Goal: Task Accomplishment & Management: Complete application form

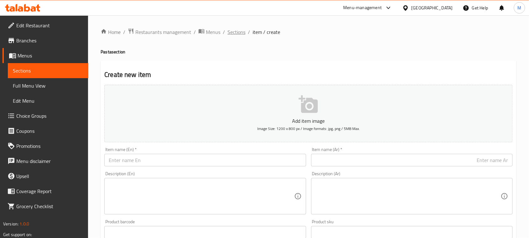
click at [236, 35] on span "Sections" at bounding box center [237, 32] width 18 height 8
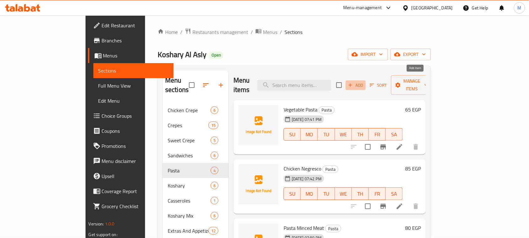
click at [364, 84] on span "Add" at bounding box center [355, 84] width 17 height 7
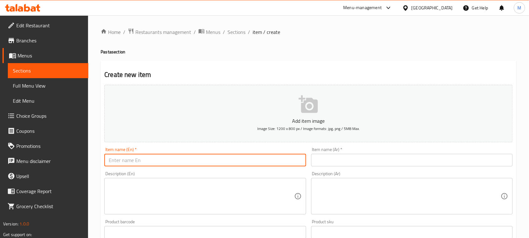
click at [217, 159] on input "text" at bounding box center [205, 160] width 202 height 13
type input "؛"
type input "Pasta Hotdog"
click at [374, 165] on input "text" at bounding box center [412, 160] width 202 height 13
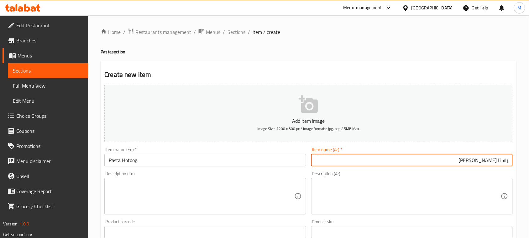
type input "باستا [PERSON_NAME]"
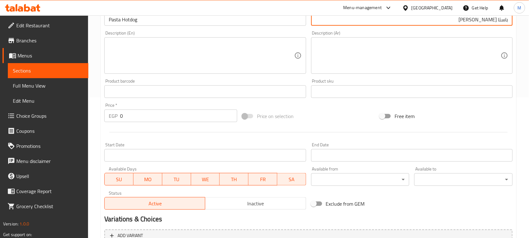
scroll to position [204, 0]
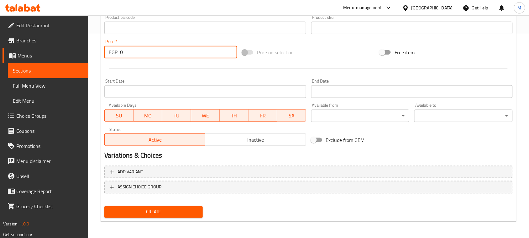
drag, startPoint x: 126, startPoint y: 49, endPoint x: 106, endPoint y: 49, distance: 20.4
click at [106, 49] on div "EGP 0 Price *" at bounding box center [170, 52] width 133 height 13
type input "80"
drag, startPoint x: 162, startPoint y: 207, endPoint x: 210, endPoint y: 198, distance: 48.5
click at [163, 208] on span "Create" at bounding box center [153, 212] width 88 height 8
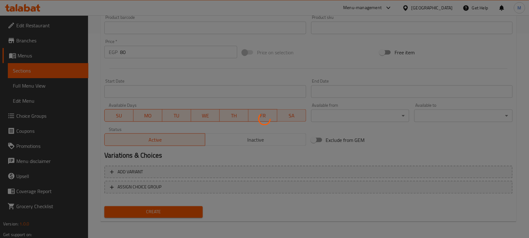
type input "0"
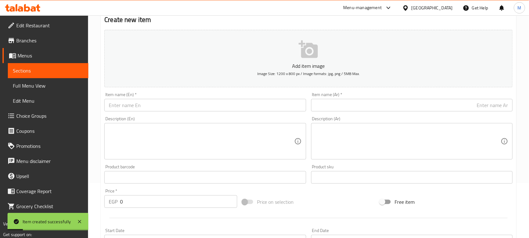
scroll to position [39, 0]
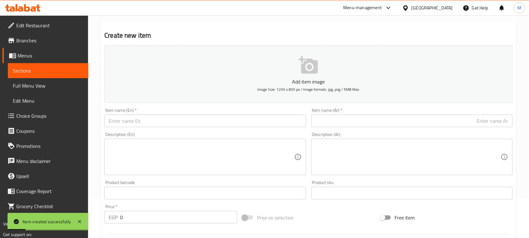
click at [174, 119] on input "text" at bounding box center [205, 120] width 202 height 13
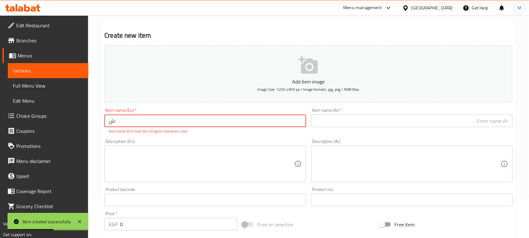
type input "؛"
type input "ح"
type input "؛"
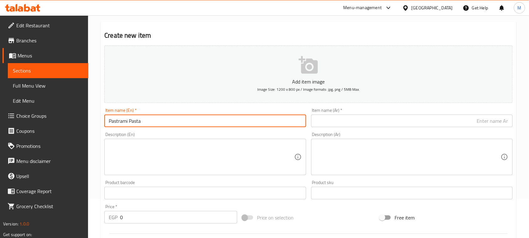
type input "Pastrami Pasta"
click at [342, 115] on input "text" at bounding box center [412, 120] width 202 height 13
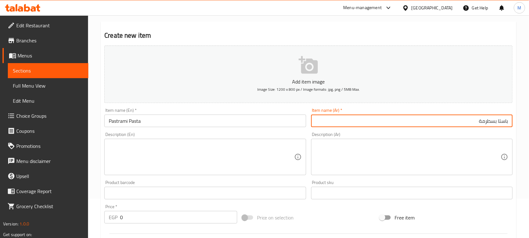
type input "باستا بسطرمة"
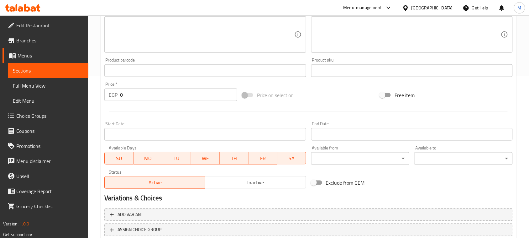
scroll to position [204, 0]
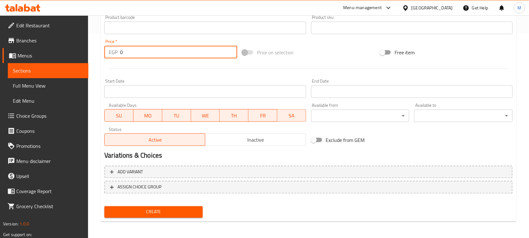
drag, startPoint x: 125, startPoint y: 49, endPoint x: 110, endPoint y: 50, distance: 15.7
click at [110, 50] on div "EGP 0 Price *" at bounding box center [170, 52] width 133 height 13
type input "90"
click at [192, 71] on div at bounding box center [308, 68] width 413 height 15
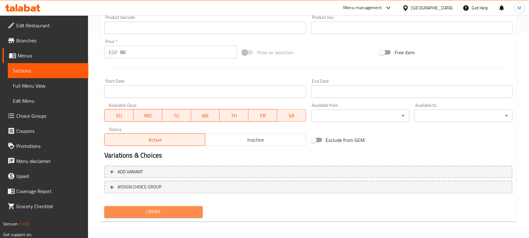
click at [162, 208] on span "Create" at bounding box center [153, 212] width 88 height 8
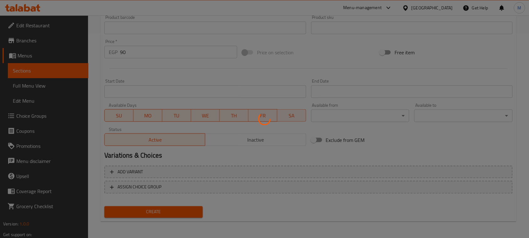
type input "0"
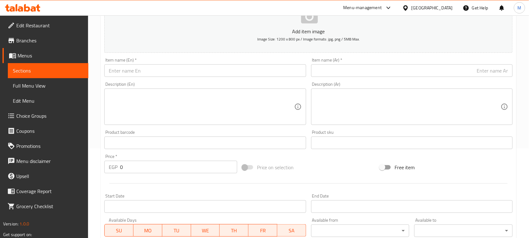
scroll to position [8, 0]
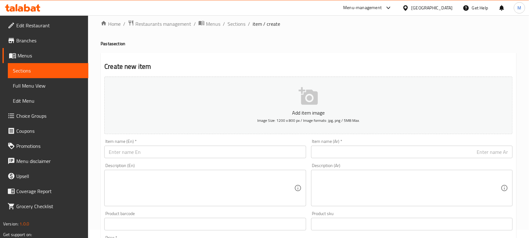
click at [184, 155] on input "text" at bounding box center [205, 151] width 202 height 13
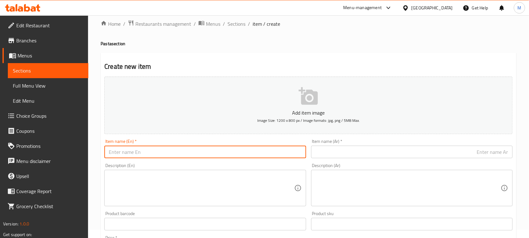
type input "ٍ"
type input "Salami Pasta"
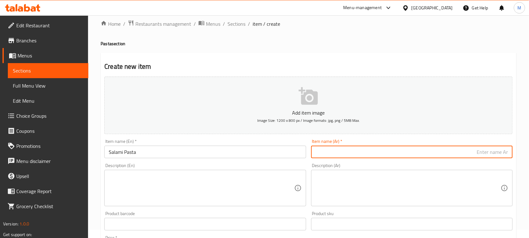
click at [352, 155] on input "text" at bounding box center [412, 151] width 202 height 13
type input "f"
type input "باستا سلامي"
click at [514, 140] on div "Item name (Ar)   * باستا سلامي Item name (Ar) *" at bounding box center [412, 148] width 207 height 24
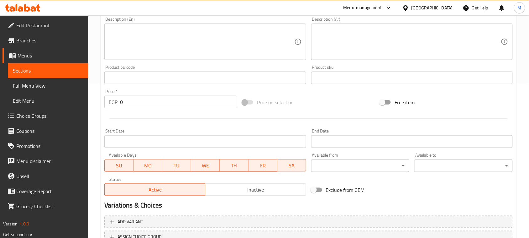
scroll to position [165, 0]
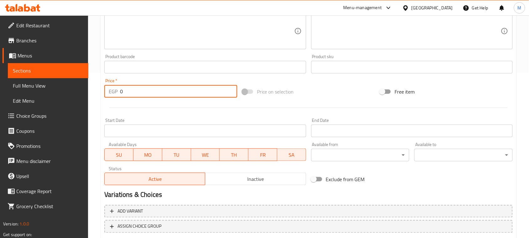
drag, startPoint x: 132, startPoint y: 91, endPoint x: 102, endPoint y: 90, distance: 29.5
click at [103, 90] on div "Price   * EGP 0 Price *" at bounding box center [171, 88] width 138 height 24
type input "90"
click at [127, 112] on div at bounding box center [308, 107] width 413 height 15
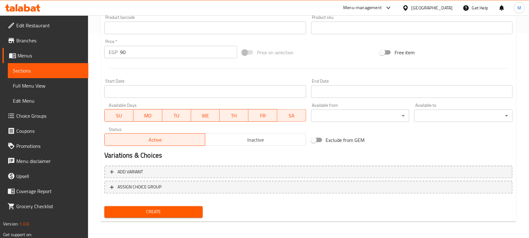
click at [155, 212] on span "Create" at bounding box center [153, 212] width 88 height 8
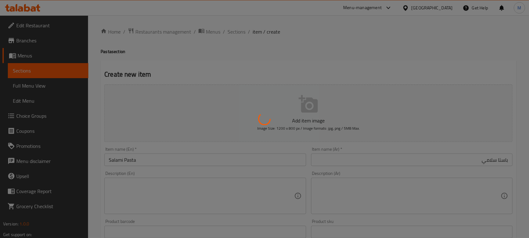
scroll to position [0, 0]
type input "0"
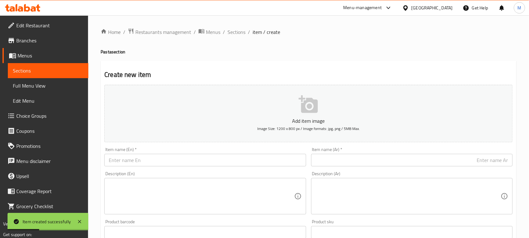
click at [177, 162] on input "text" at bounding box center [205, 160] width 202 height 13
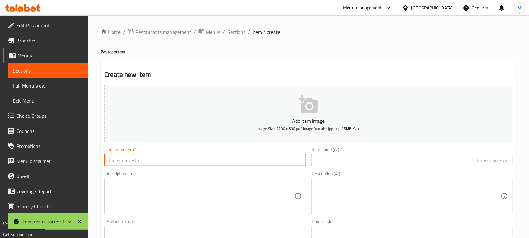
type input "؛"
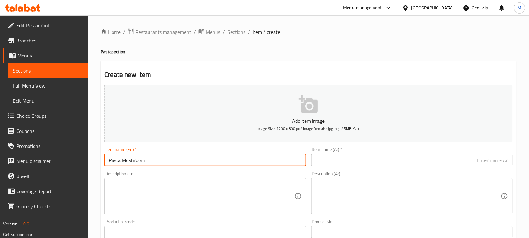
type input "Pasta Mushroom"
click at [360, 159] on input "text" at bounding box center [412, 160] width 202 height 13
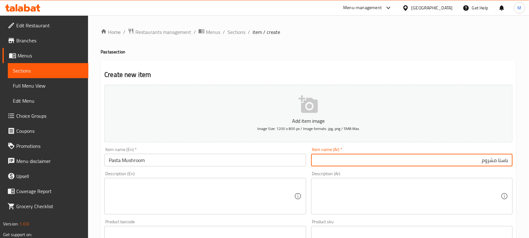
type input "باستا مشروم"
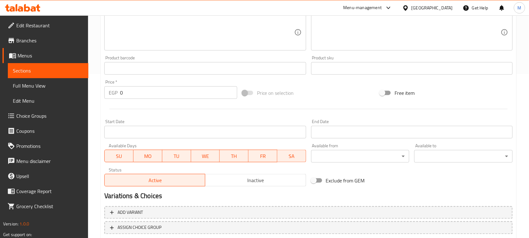
scroll to position [196, 0]
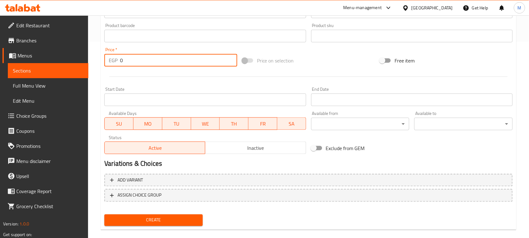
drag, startPoint x: 121, startPoint y: 63, endPoint x: 102, endPoint y: 63, distance: 19.4
click at [110, 63] on div "EGP 0 Price *" at bounding box center [170, 60] width 133 height 13
type input "75"
click at [149, 83] on div at bounding box center [308, 76] width 413 height 15
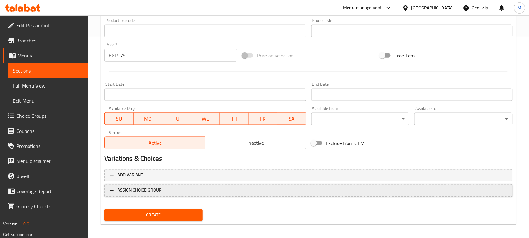
scroll to position [204, 0]
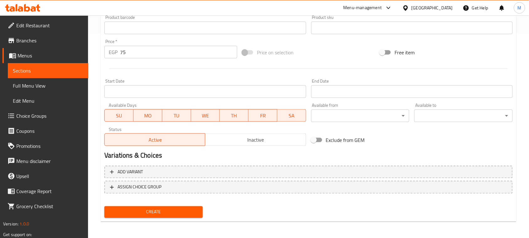
click at [181, 206] on button "Create" at bounding box center [153, 212] width 98 height 12
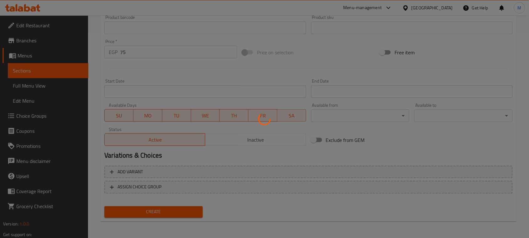
type input "0"
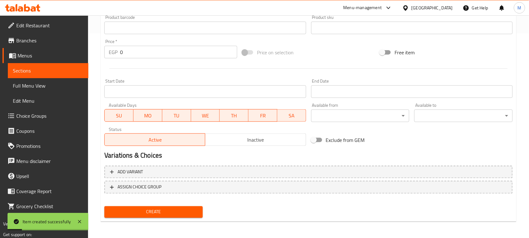
scroll to position [87, 0]
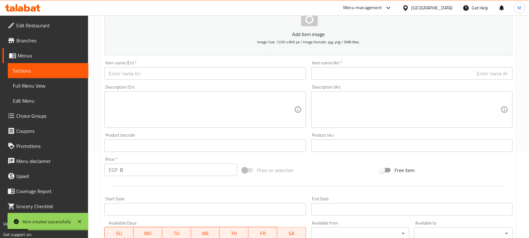
click at [183, 80] on div "Item name (En)   * Item name (En) *" at bounding box center [205, 70] width 207 height 24
click at [184, 79] on input "text" at bounding box center [205, 73] width 202 height 13
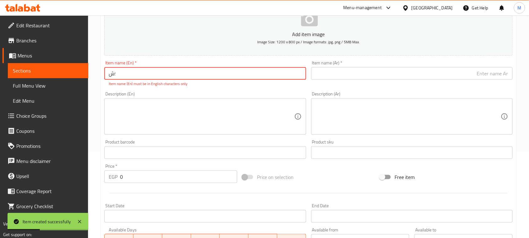
type input "؛"
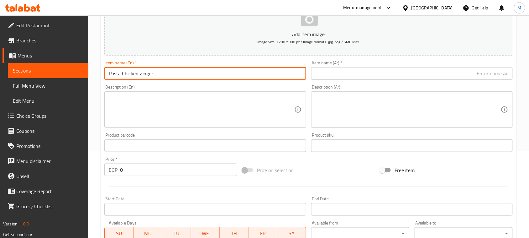
type input "Pasta Chicken Zinger"
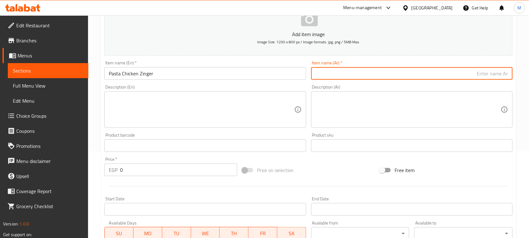
click at [380, 72] on input "text" at bounding box center [412, 73] width 202 height 13
type input "باستا فراخ [PERSON_NAME]"
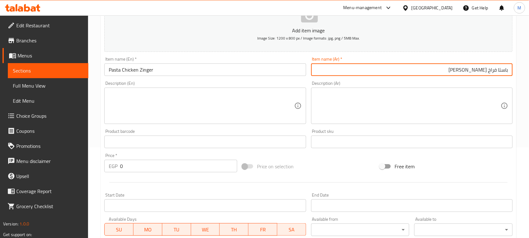
scroll to position [204, 0]
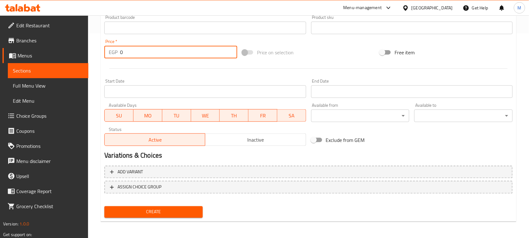
drag, startPoint x: 104, startPoint y: 54, endPoint x: 100, endPoint y: 52, distance: 3.7
click at [100, 52] on div "Home / Restaurants management / Menus / Sections / item / create Pasta section …" at bounding box center [308, 25] width 441 height 428
type input "90"
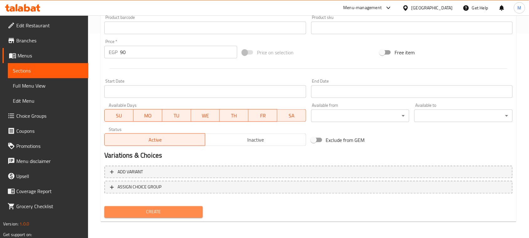
click at [150, 210] on span "Create" at bounding box center [153, 212] width 88 height 8
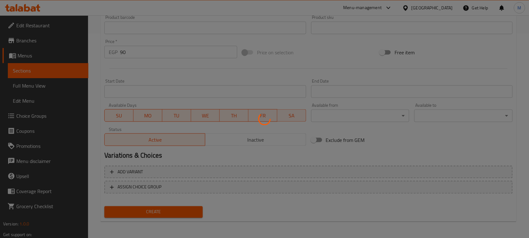
type input "0"
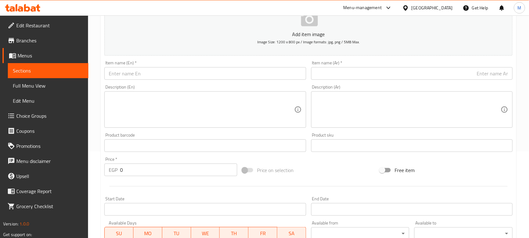
scroll to position [0, 0]
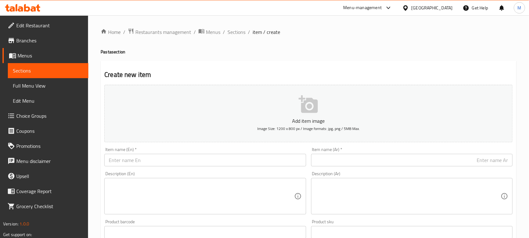
click at [119, 162] on input "text" at bounding box center [205, 160] width 202 height 13
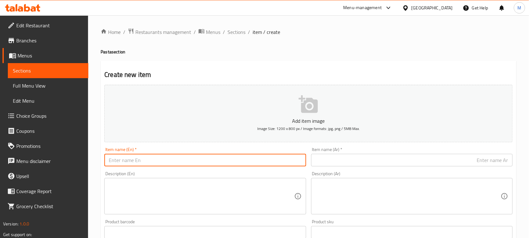
type input "؛"
type input "Pasta Chicken Fajita"
click at [347, 163] on input "text" at bounding box center [412, 160] width 202 height 13
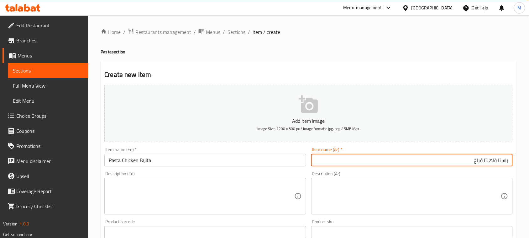
type input "باستا فاهيتا فراخ"
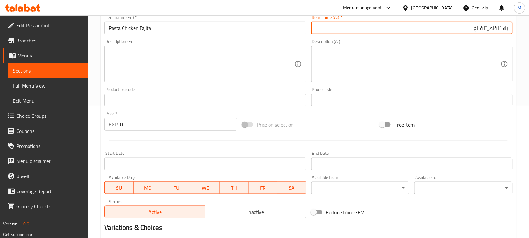
scroll to position [204, 0]
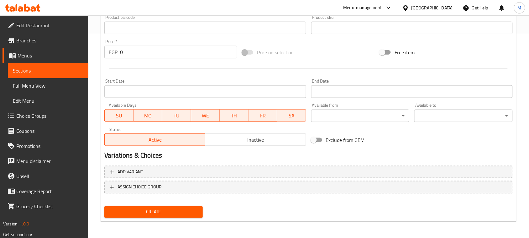
drag, startPoint x: 126, startPoint y: 49, endPoint x: 103, endPoint y: 51, distance: 22.7
click at [105, 51] on div "EGP 0 Price *" at bounding box center [170, 52] width 133 height 13
type input "100"
click at [145, 76] on div "Start Date Start Date" at bounding box center [205, 88] width 207 height 24
click at [181, 213] on span "Create" at bounding box center [153, 212] width 88 height 8
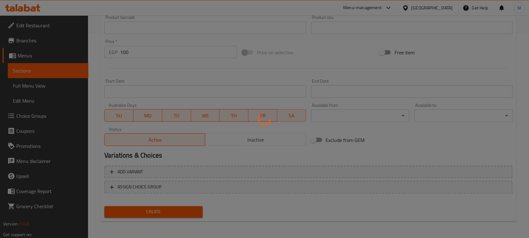
type input "0"
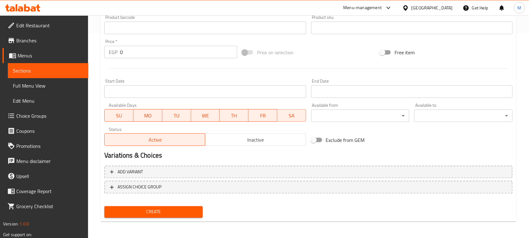
scroll to position [8, 0]
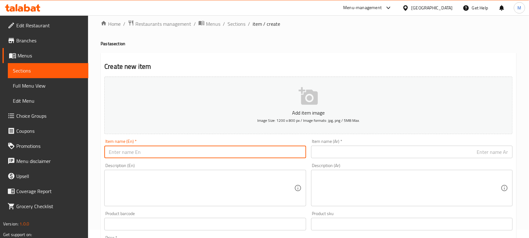
click at [163, 151] on input "text" at bounding box center [205, 151] width 202 height 13
type input "؛"
type input "Pasta Chicken Mix"
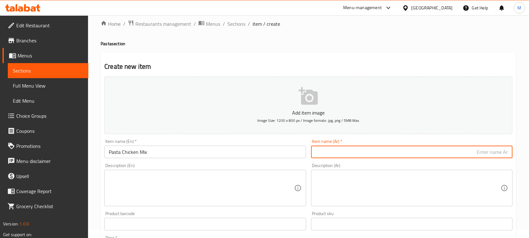
click at [370, 149] on input "text" at bounding box center [412, 151] width 202 height 13
type input "باستا ميكس فراخ"
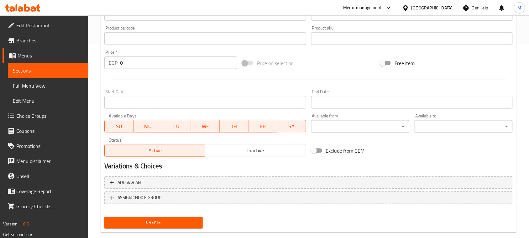
scroll to position [204, 0]
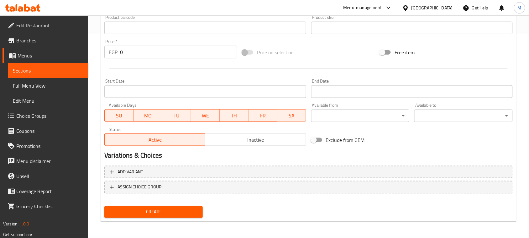
drag, startPoint x: 116, startPoint y: 50, endPoint x: 107, endPoint y: 51, distance: 9.4
click at [112, 51] on div "EGP 0 Price *" at bounding box center [170, 52] width 133 height 13
type input "105"
click at [136, 77] on div "Start Date Start Date" at bounding box center [205, 88] width 207 height 24
click at [156, 208] on span "Create" at bounding box center [153, 212] width 88 height 8
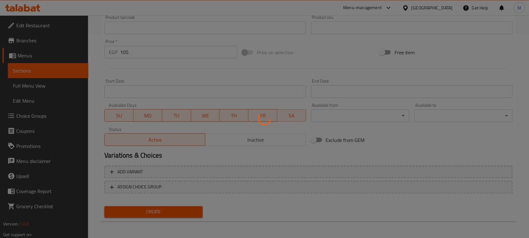
type input "0"
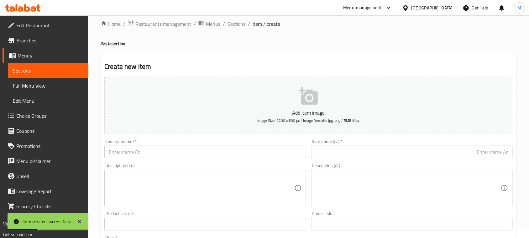
scroll to position [0, 0]
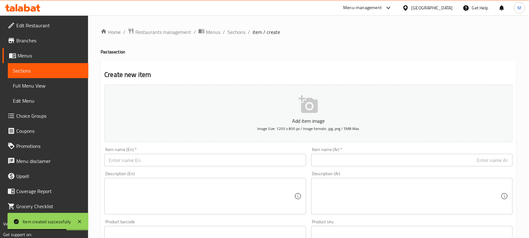
click at [192, 159] on input "text" at bounding box center [205, 160] width 202 height 13
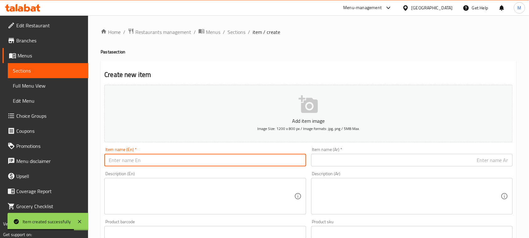
type input "؛"
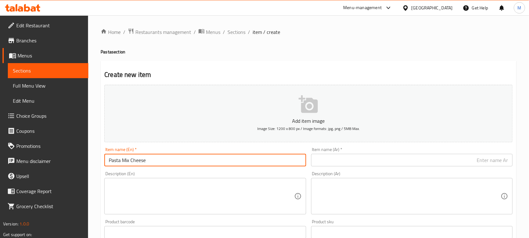
type input "Pasta Mix Cheese"
click at [394, 156] on input "text" at bounding box center [412, 160] width 202 height 13
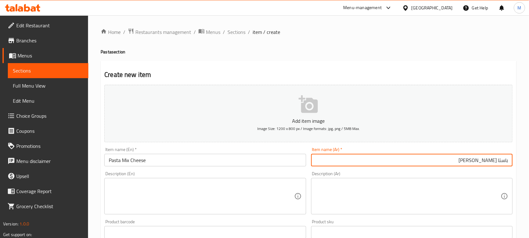
type input "باستا [PERSON_NAME]"
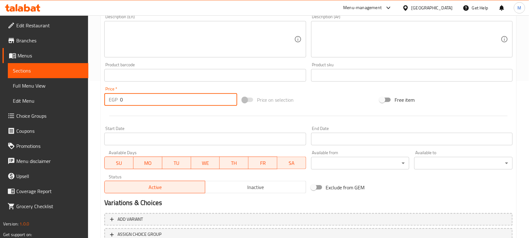
drag, startPoint x: 127, startPoint y: 104, endPoint x: 92, endPoint y: 102, distance: 35.2
click at [101, 103] on div "Create new item Add item image Image Size: 1200 x 800 px / Image formats: jpg, …" at bounding box center [309, 86] width 416 height 365
type input "90"
click at [134, 115] on div at bounding box center [308, 115] width 413 height 15
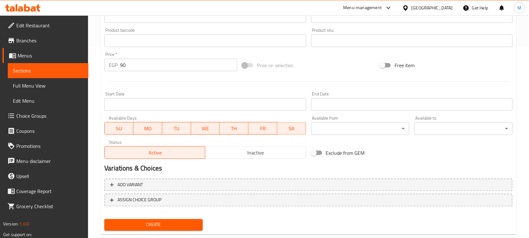
scroll to position [204, 0]
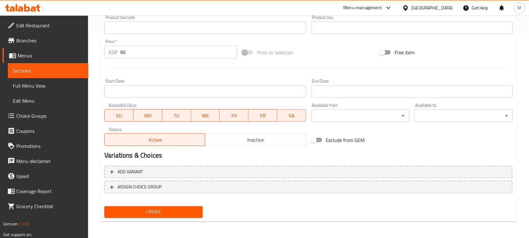
click at [147, 206] on button "Create" at bounding box center [153, 212] width 98 height 12
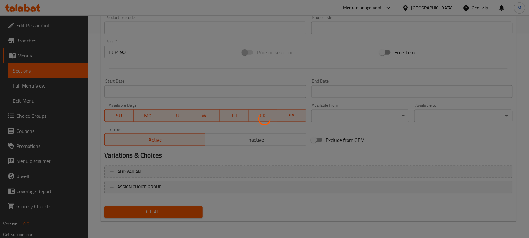
type input "0"
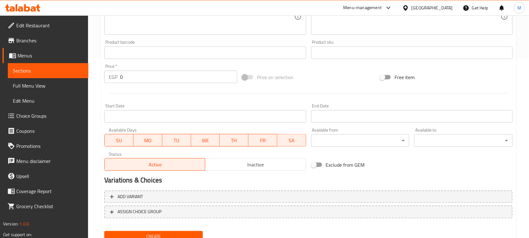
scroll to position [87, 0]
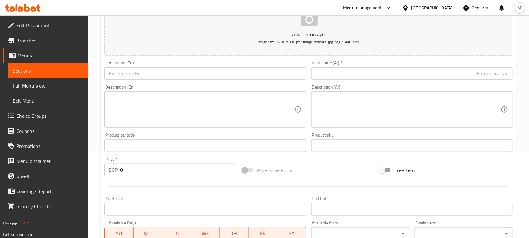
click at [190, 74] on input "text" at bounding box center [205, 73] width 202 height 13
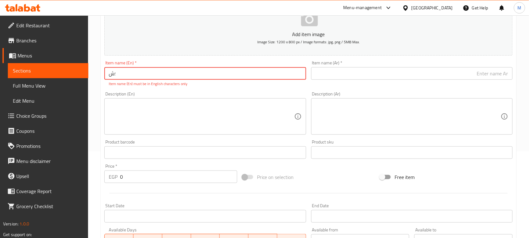
type input "؛"
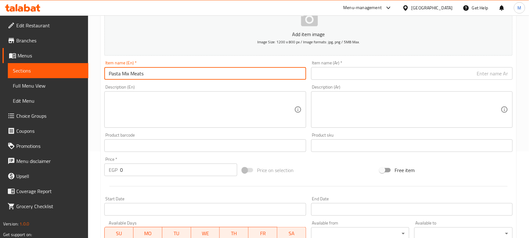
type input "Pasta Mix Meats"
click at [370, 75] on input "text" at bounding box center [412, 73] width 202 height 13
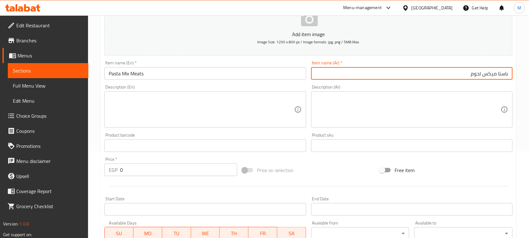
type input "باستا ميكس لحوم"
click at [374, 86] on div "Description (Ar) Description (Ar)" at bounding box center [412, 106] width 202 height 43
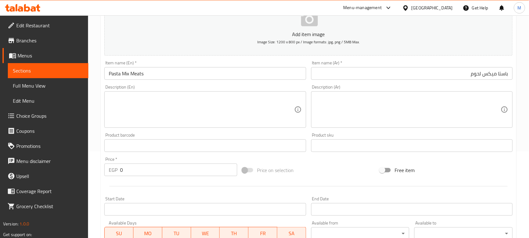
scroll to position [204, 0]
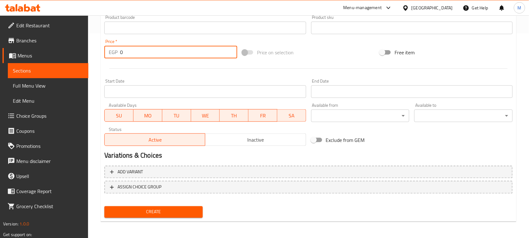
drag, startPoint x: 128, startPoint y: 52, endPoint x: 106, endPoint y: 52, distance: 22.3
click at [109, 52] on div "EGP 0 Price *" at bounding box center [170, 52] width 133 height 13
type input "100"
click at [150, 77] on div "Start Date Start Date" at bounding box center [205, 88] width 207 height 24
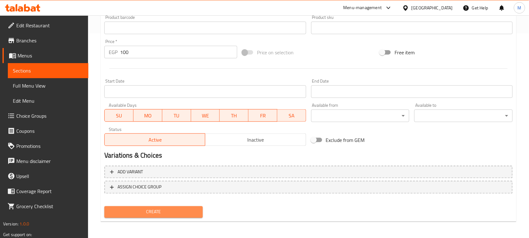
click at [159, 209] on span "Create" at bounding box center [153, 212] width 88 height 8
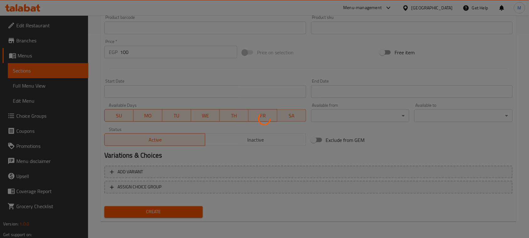
type input "0"
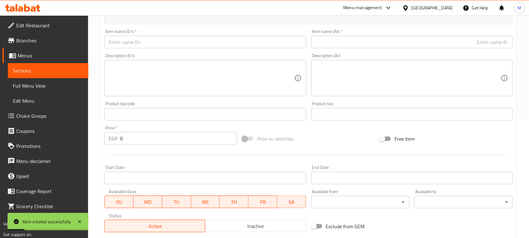
scroll to position [47, 0]
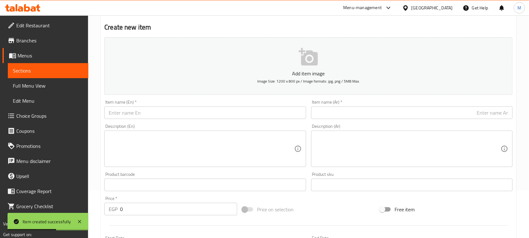
click at [151, 108] on input "text" at bounding box center [205, 112] width 202 height 13
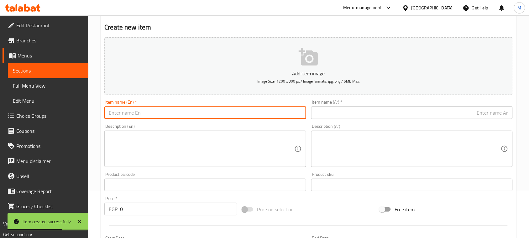
type input "؛"
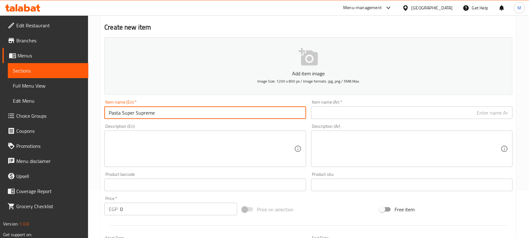
type input "Pasta Super Supreme"
click at [167, 124] on div "Description (En) Description (En)" at bounding box center [205, 145] width 202 height 43
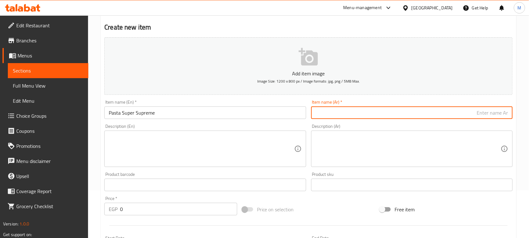
click at [354, 118] on input "text" at bounding box center [412, 112] width 202 height 13
type input "باستا سوبر سوبريم"
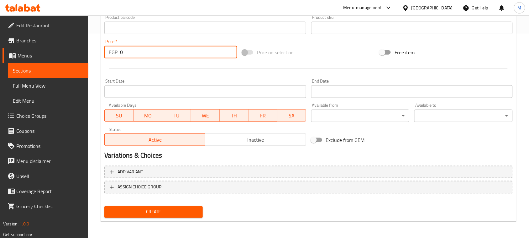
drag, startPoint x: 120, startPoint y: 50, endPoint x: 96, endPoint y: 54, distance: 24.1
click at [96, 54] on div "Home / Restaurants management / Menus / Sections / item / create Pasta section …" at bounding box center [308, 25] width 441 height 428
type input "100"
click at [140, 67] on div at bounding box center [308, 68] width 413 height 15
click at [165, 208] on span "Create" at bounding box center [153, 212] width 88 height 8
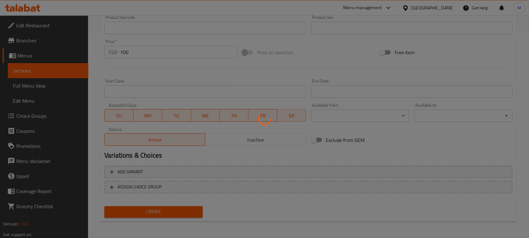
type input "0"
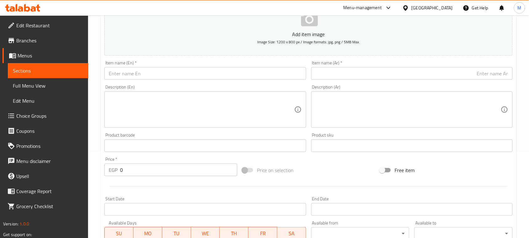
scroll to position [8, 0]
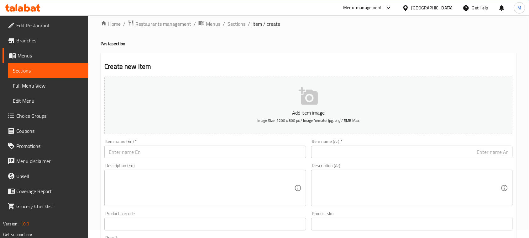
click at [218, 148] on input "text" at bounding box center [205, 151] width 202 height 13
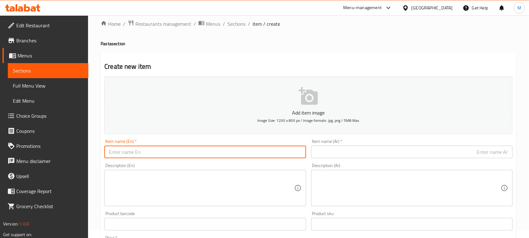
type input "؛"
type input "Pasta Alferdo"
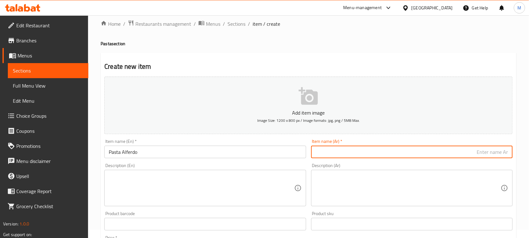
click at [350, 150] on input "text" at bounding box center [412, 151] width 202 height 13
type input "باستا الفريدو"
click at [438, 163] on div "Description (Ar) Description (Ar)" at bounding box center [412, 184] width 202 height 43
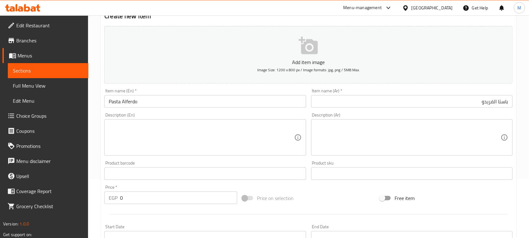
scroll to position [0, 0]
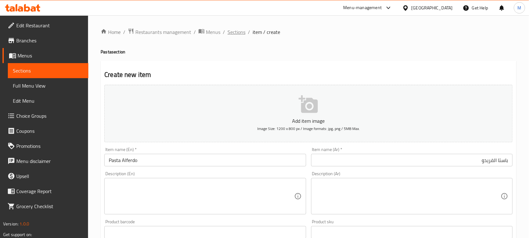
click at [243, 33] on span "Sections" at bounding box center [237, 32] width 18 height 8
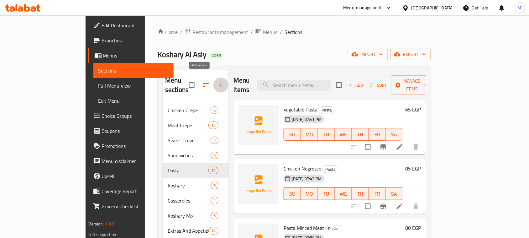
click at [213, 77] on button "button" at bounding box center [220, 84] width 15 height 15
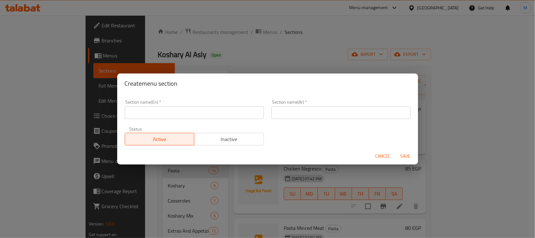
click at [215, 104] on div "Section name(En)   * Section name(En) *" at bounding box center [194, 109] width 139 height 19
click at [215, 107] on input "text" at bounding box center [194, 112] width 139 height 13
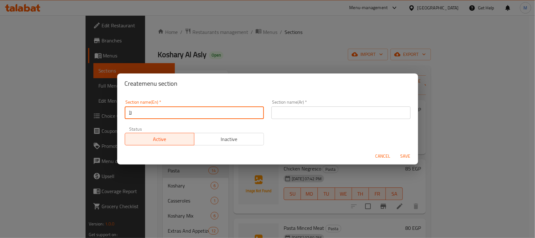
type input "ل"
type input "Burger Sandwich"
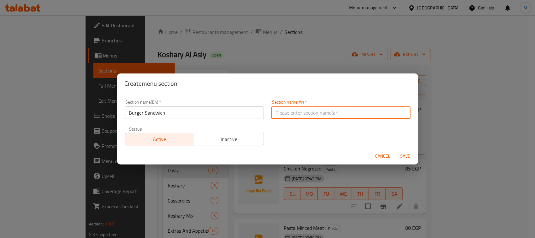
click at [321, 117] on input "text" at bounding box center [340, 112] width 139 height 13
type input "ب"
type input "ساندويتشات برجر"
click at [402, 155] on span "Save" at bounding box center [405, 156] width 15 height 8
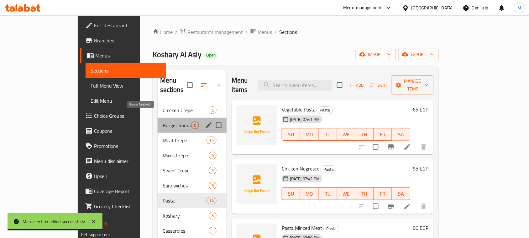
click at [163, 121] on span "Burger Sandwich" at bounding box center [177, 125] width 29 height 8
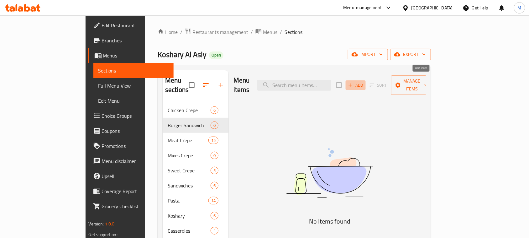
click at [364, 81] on span "Add" at bounding box center [355, 84] width 17 height 7
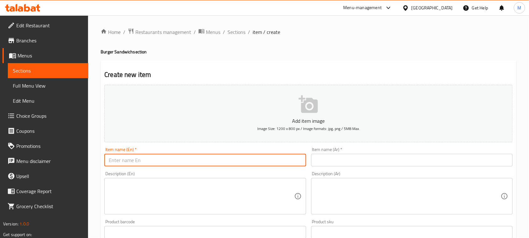
click at [145, 165] on input "text" at bounding box center [205, 160] width 202 height 13
click at [167, 159] on input "text" at bounding box center [205, 160] width 202 height 13
click at [188, 165] on input "text" at bounding box center [205, 160] width 202 height 13
type input "؛"
type input "Plain Burger"
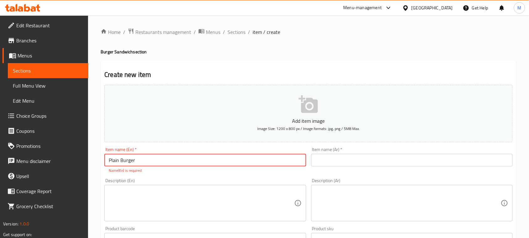
click at [354, 156] on input "text" at bounding box center [412, 160] width 202 height 13
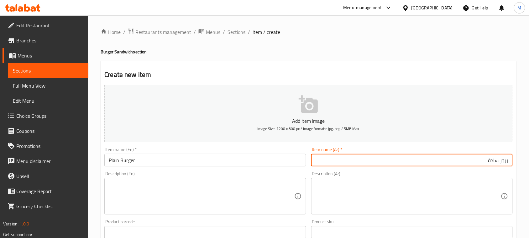
type input "برجر سادة"
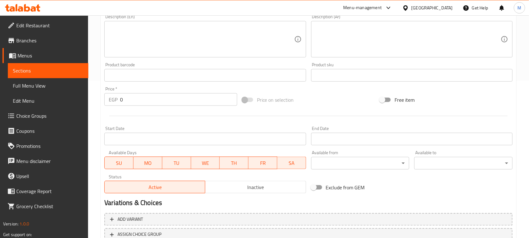
scroll to position [204, 0]
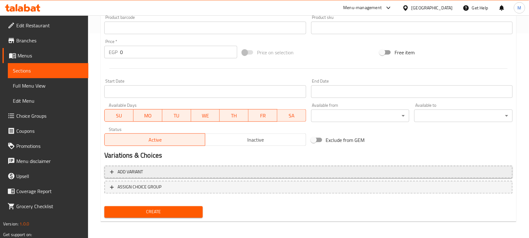
click at [221, 166] on button "Add variant" at bounding box center [308, 171] width 408 height 13
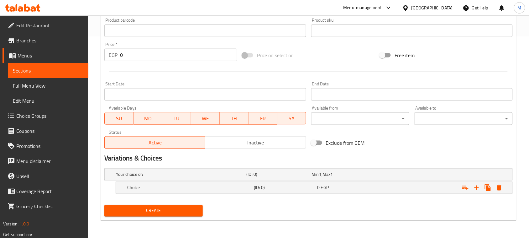
scroll to position [201, 0]
click at [476, 189] on icon "Expand" at bounding box center [477, 188] width 8 height 8
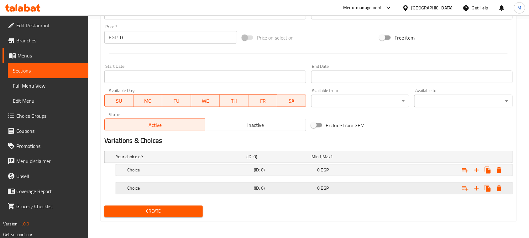
scroll to position [219, 0]
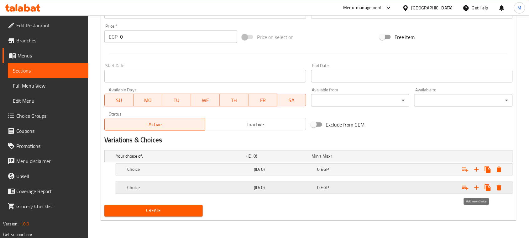
click at [475, 185] on icon "Expand" at bounding box center [477, 188] width 8 height 8
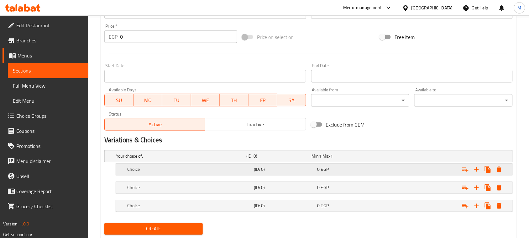
click at [201, 165] on div "Choice" at bounding box center [189, 169] width 127 height 9
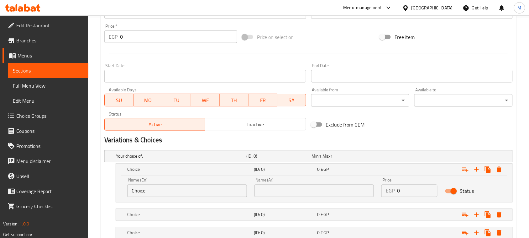
click at [192, 196] on input "Choice" at bounding box center [187, 190] width 120 height 13
type input "}"
type input "Ceaser"
click at [297, 196] on input "text" at bounding box center [315, 190] width 120 height 13
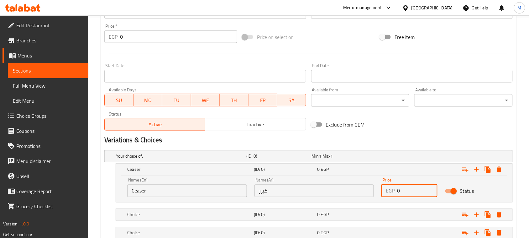
drag, startPoint x: 399, startPoint y: 190, endPoint x: 393, endPoint y: 192, distance: 6.5
click at [393, 192] on div "EGP 0 Price" at bounding box center [409, 190] width 56 height 13
drag, startPoint x: 272, startPoint y: 191, endPoint x: 231, endPoint y: 186, distance: 41.1
click at [231, 186] on div "Name (En) Ceaser Name (En) Name (Ar) كيزر Name (Ar) Price EGP 0 Price Status" at bounding box center [313, 187] width 381 height 27
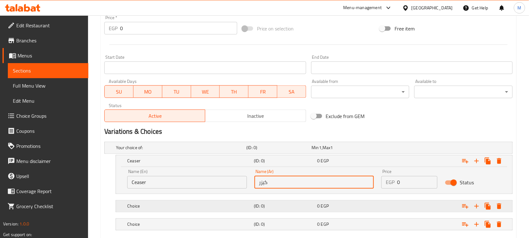
scroll to position [259, 0]
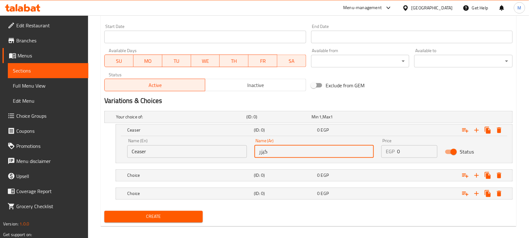
paste input "Bun"
drag, startPoint x: 267, startPoint y: 152, endPoint x: 245, endPoint y: 154, distance: 22.0
click at [245, 154] on div "Name (En) Ceaser Name (En) Name (Ar) Bun Name (Ar) Price EGP 0 Price Status" at bounding box center [313, 148] width 381 height 27
type input "Bun"
click at [189, 148] on input "Ceaser" at bounding box center [187, 151] width 120 height 13
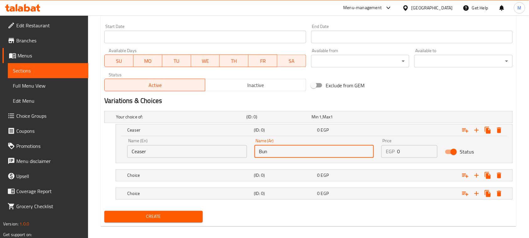
click at [189, 148] on input "Ceaser" at bounding box center [187, 151] width 120 height 13
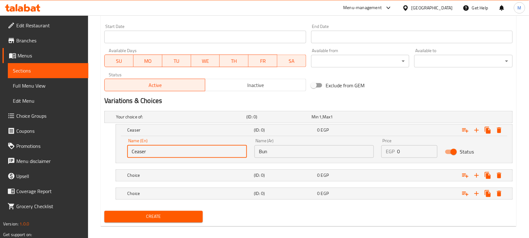
click at [189, 148] on input "Ceaser" at bounding box center [187, 151] width 120 height 13
paste input "Bun"
type input "Bun"
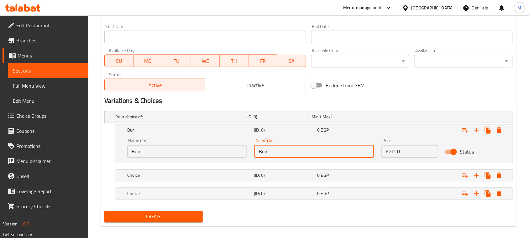
click at [292, 150] on input "Bun" at bounding box center [315, 151] width 120 height 13
type input "\"
type input "كيزر"
click at [189, 149] on input "Bun" at bounding box center [187, 151] width 120 height 13
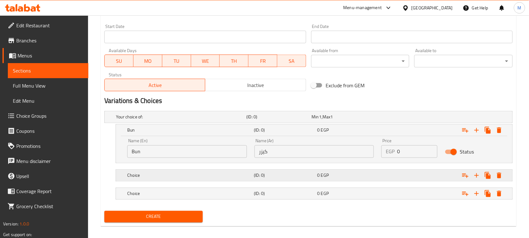
click at [236, 176] on h5 "Choice" at bounding box center [189, 175] width 124 height 6
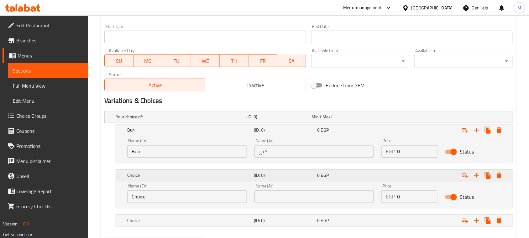
scroll to position [291, 0]
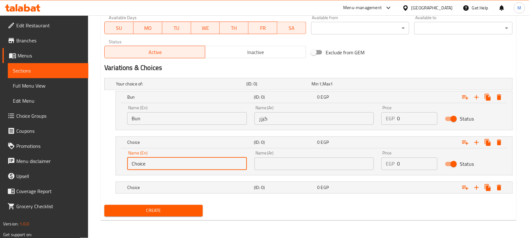
click at [197, 164] on input "Choice" at bounding box center [187, 163] width 120 height 13
type input "؛"
type input "petit pan"
click at [296, 166] on input "text" at bounding box center [315, 163] width 120 height 13
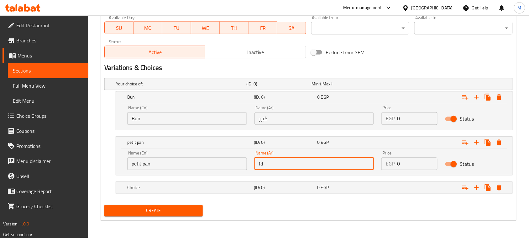
type input "f"
type input "بيتيبان"
click at [354, 189] on div "0 EGP" at bounding box center [348, 187] width 61 height 6
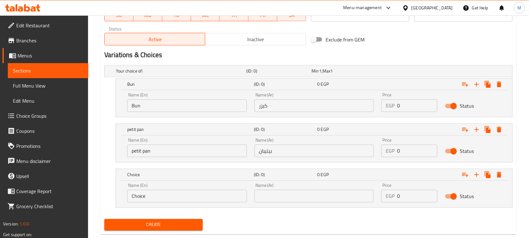
scroll to position [318, 0]
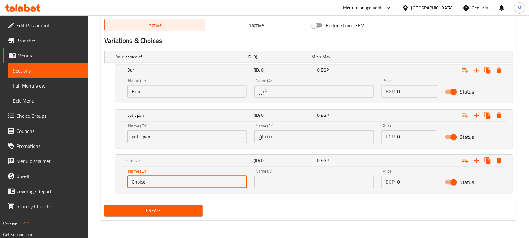
drag, startPoint x: 158, startPoint y: 179, endPoint x: 115, endPoint y: 169, distance: 44.0
click at [115, 170] on div "Choice (ID: 0) 0 EGP Name (En) Choice Name (En) Name (Ar) Name (Ar) Price EGP 0…" at bounding box center [308, 174] width 408 height 39
click at [167, 136] on input "petit pan" at bounding box center [187, 136] width 120 height 13
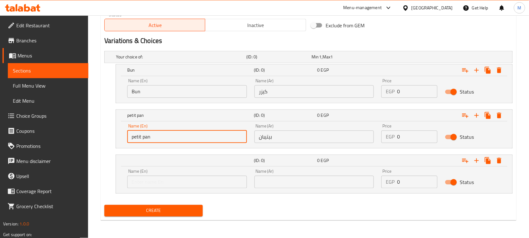
click at [167, 136] on input "petit pan" at bounding box center [187, 136] width 120 height 13
type input "Petit pan"
click at [155, 179] on input "text" at bounding box center [187, 182] width 120 height 13
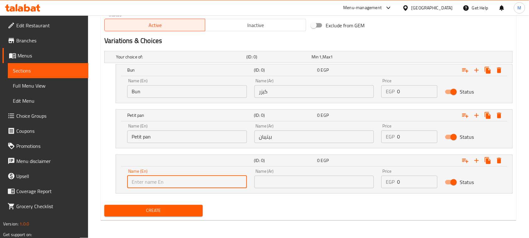
click at [155, 179] on input "text" at bounding box center [187, 182] width 120 height 13
click at [174, 177] on input "text" at bounding box center [187, 182] width 120 height 13
type input "ٍ"
type input "[DEMOGRAPHIC_DATA]"
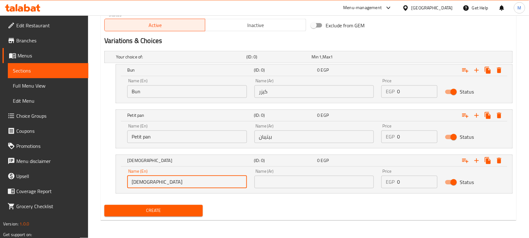
click at [324, 184] on input "text" at bounding box center [315, 182] width 120 height 13
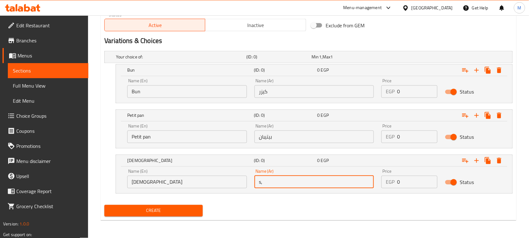
type input "s"
type input "سوري"
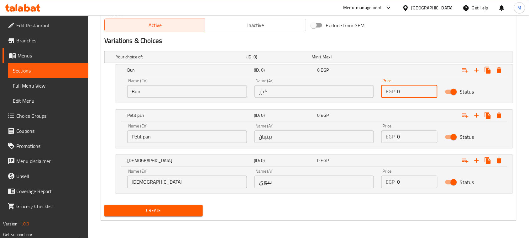
drag, startPoint x: 414, startPoint y: 93, endPoint x: 391, endPoint y: 94, distance: 23.6
click at [391, 95] on div "EGP 0 Price" at bounding box center [409, 91] width 56 height 13
type input "50"
drag, startPoint x: 397, startPoint y: 137, endPoint x: 385, endPoint y: 137, distance: 12.9
click at [385, 137] on div "EGP 0 Price" at bounding box center [409, 136] width 56 height 13
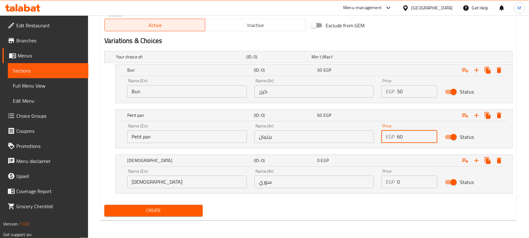
type input "60"
drag, startPoint x: 412, startPoint y: 181, endPoint x: 368, endPoint y: 183, distance: 43.9
click at [369, 183] on div "Name (En) Syrian Name (En) Name (Ar) سوري Name (Ar) Price EGP 0 Price Status" at bounding box center [313, 178] width 381 height 27
type input "65"
click at [377, 196] on nav at bounding box center [308, 197] width 408 height 5
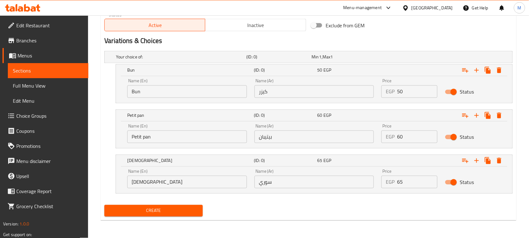
click at [200, 206] on button "Create" at bounding box center [153, 211] width 98 height 12
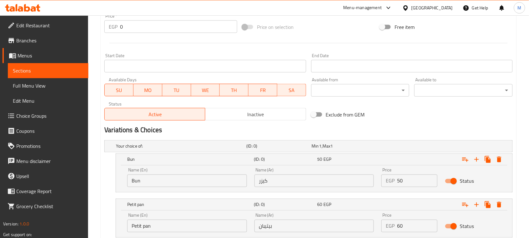
scroll to position [235, 0]
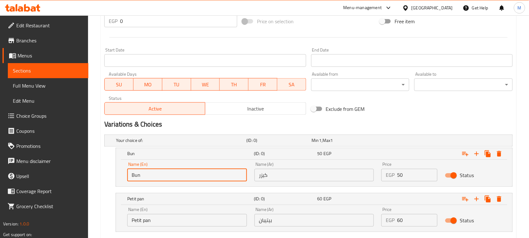
drag, startPoint x: 163, startPoint y: 179, endPoint x: 131, endPoint y: 174, distance: 32.4
click at [139, 176] on input "Bun" at bounding box center [187, 175] width 120 height 13
click at [153, 176] on input "Bun" at bounding box center [187, 175] width 120 height 13
click at [169, 176] on input "Bun" at bounding box center [187, 175] width 120 height 13
drag, startPoint x: 169, startPoint y: 176, endPoint x: 118, endPoint y: 176, distance: 51.4
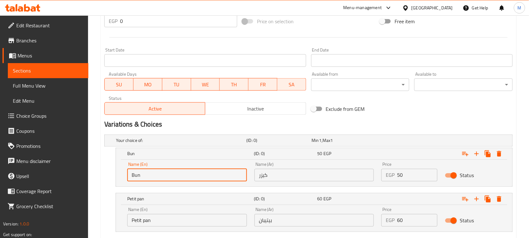
click at [118, 176] on div "Name (En) Bun Name (En) Name (Ar) كيزر Name (Ar) Price EGP 50 Price Status" at bounding box center [314, 173] width 396 height 27
type input "ل"
type input "Bun"
click at [325, 173] on input "كيزر" at bounding box center [315, 175] width 120 height 13
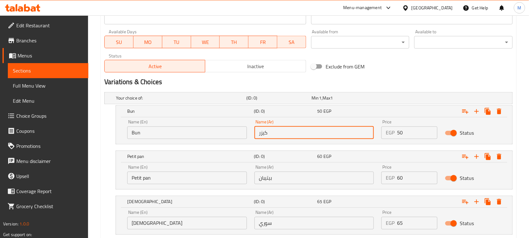
scroll to position [313, 0]
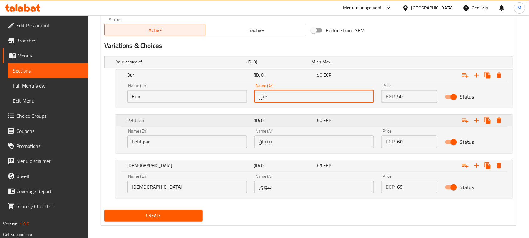
type input "كيزر"
drag, startPoint x: 147, startPoint y: 122, endPoint x: 152, endPoint y: 143, distance: 21.5
click at [151, 142] on div "Petit pan (ID: 0) 60 EGP Name (En) Petit pan Name (En) Name (Ar) بيتيبان Name (…" at bounding box center [314, 134] width 396 height 38
click at [152, 143] on input "Petit pan" at bounding box center [187, 141] width 120 height 13
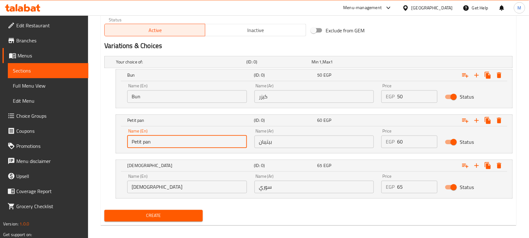
click at [110, 143] on div "Petit pan (ID: 0) 60 EGP Name (En) Petit pan Name (En) Name (Ar) بيتيبان Name (…" at bounding box center [308, 133] width 408 height 39
type input "؛"
click at [247, 135] on input "Petit Pan" at bounding box center [187, 141] width 120 height 13
type input "Petit Pan"
click at [260, 138] on input "بيتيبان" at bounding box center [315, 141] width 120 height 13
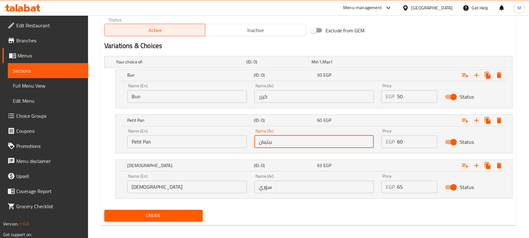
type input "بيتيبان"
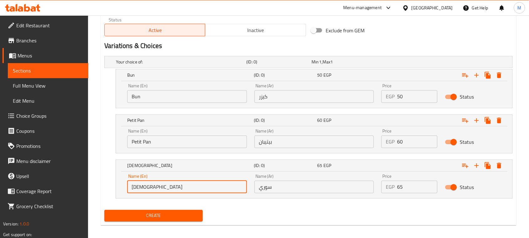
drag, startPoint x: 176, startPoint y: 182, endPoint x: 104, endPoint y: 181, distance: 72.1
click at [104, 181] on div "[DEMOGRAPHIC_DATA] (ID: 0) 65 EGP Name (En) Syrian Name (En) Name (Ar) سوري Nam…" at bounding box center [308, 179] width 408 height 39
type input "ٍ"
type input "Sryian"
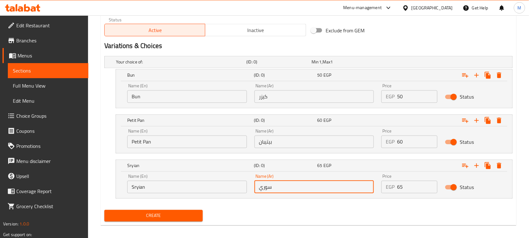
drag, startPoint x: 311, startPoint y: 191, endPoint x: 303, endPoint y: 193, distance: 8.0
click at [303, 193] on input "سوري" at bounding box center [315, 187] width 120 height 13
type input "s"
type input "سوري"
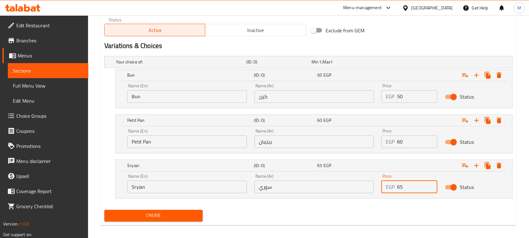
drag, startPoint x: 402, startPoint y: 186, endPoint x: 394, endPoint y: 186, distance: 8.2
click at [394, 186] on div "EGP 65 Price" at bounding box center [409, 187] width 56 height 13
type input "70"
drag, startPoint x: 405, startPoint y: 140, endPoint x: 388, endPoint y: 143, distance: 17.2
click at [389, 143] on div "EGP 60 Price" at bounding box center [409, 141] width 56 height 13
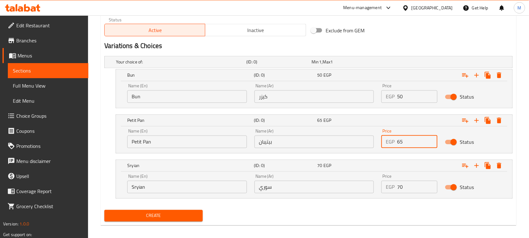
type input "65"
drag, startPoint x: 406, startPoint y: 93, endPoint x: 382, endPoint y: 98, distance: 24.8
click at [382, 98] on div "EGP 50 Price" at bounding box center [409, 96] width 56 height 13
type input "55"
click at [387, 118] on div "Expand" at bounding box center [443, 120] width 127 height 14
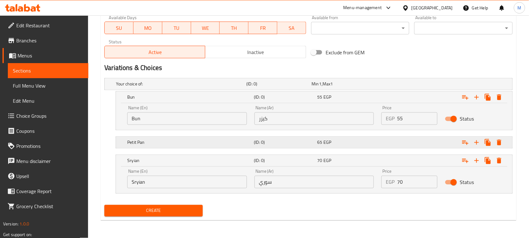
scroll to position [291, 0]
click at [393, 135] on nav at bounding box center [308, 133] width 408 height 5
click at [394, 139] on div "Expand" at bounding box center [443, 142] width 127 height 14
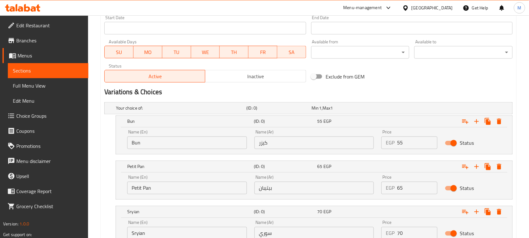
scroll to position [201, 0]
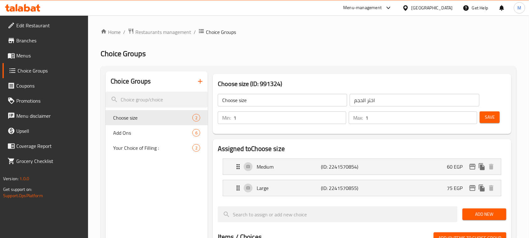
click at [46, 56] on span "Menus" at bounding box center [49, 56] width 67 height 8
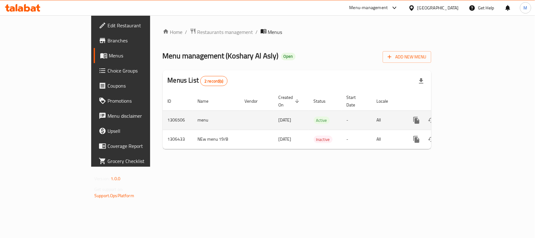
click at [465, 116] on icon "enhanced table" at bounding box center [462, 120] width 8 height 8
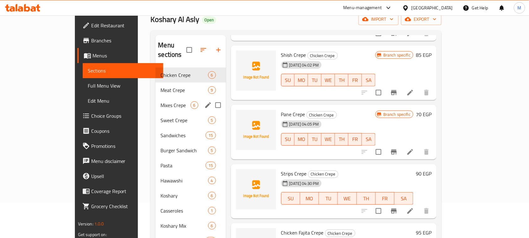
scroll to position [39, 0]
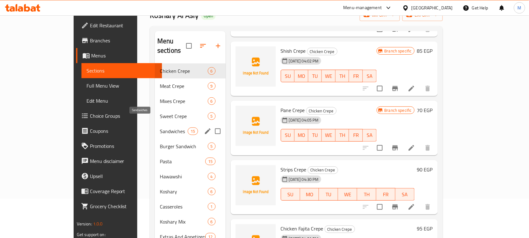
click at [160, 127] on span "Sandwiches" at bounding box center [174, 131] width 28 height 8
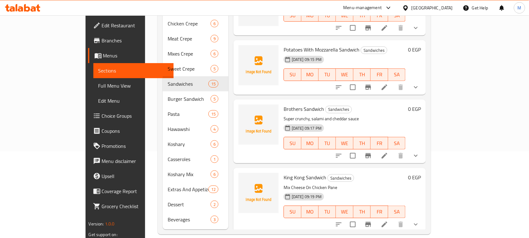
scroll to position [88, 0]
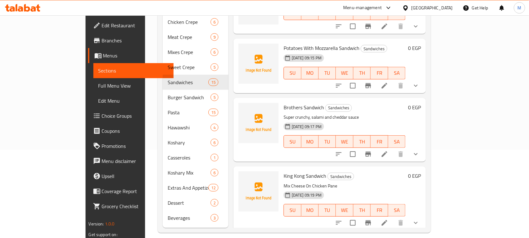
click at [393, 217] on li at bounding box center [385, 222] width 18 height 11
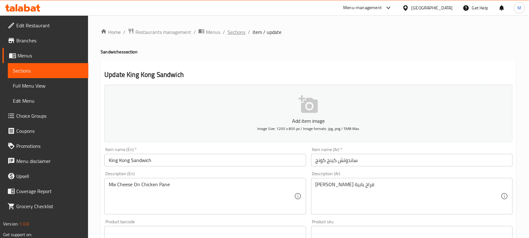
click at [234, 33] on span "Sections" at bounding box center [237, 32] width 18 height 8
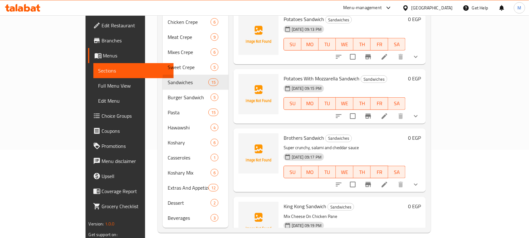
scroll to position [683, 0]
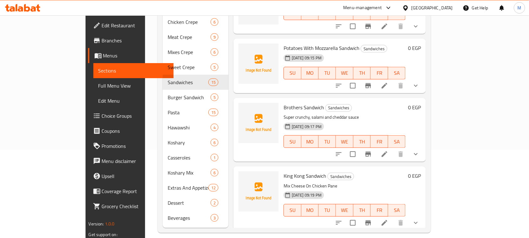
click at [423, 215] on button "show more" at bounding box center [415, 222] width 15 height 15
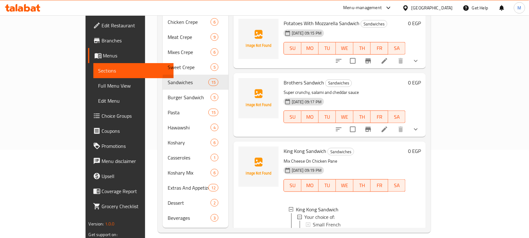
scroll to position [743, 0]
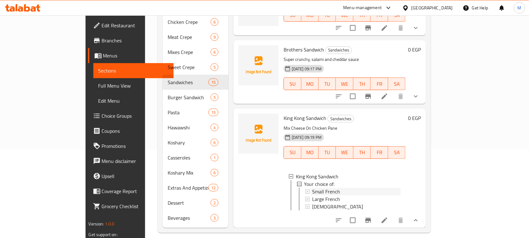
click at [340, 187] on div "Small French" at bounding box center [356, 191] width 88 height 8
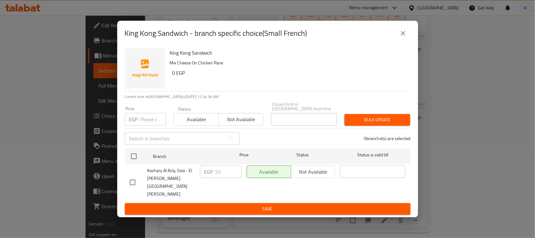
click at [406, 37] on icon "close" at bounding box center [403, 33] width 8 height 8
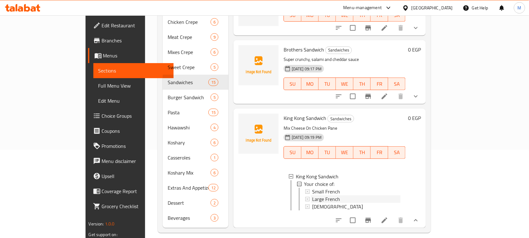
click at [336, 195] on div "Large French" at bounding box center [356, 199] width 88 height 8
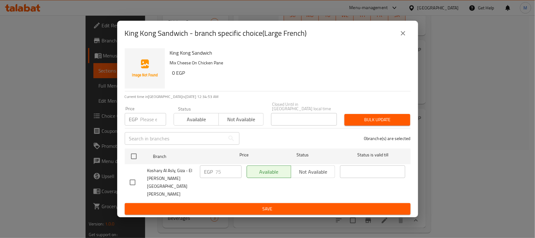
click at [402, 37] on icon "close" at bounding box center [403, 33] width 8 height 8
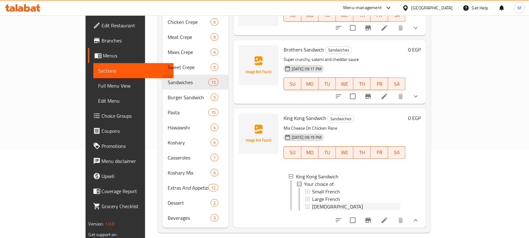
click at [312, 202] on div "[DEMOGRAPHIC_DATA]" at bounding box center [356, 206] width 88 height 8
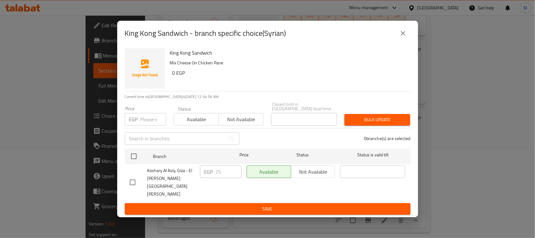
click at [406, 37] on icon "close" at bounding box center [403, 33] width 8 height 8
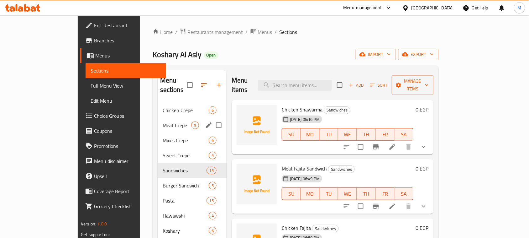
scroll to position [78, 0]
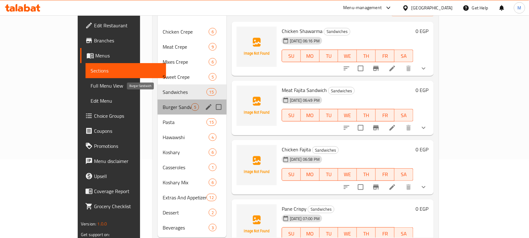
click at [163, 103] on span "Burger Sandwich" at bounding box center [177, 107] width 29 height 8
